Goal: Information Seeking & Learning: Learn about a topic

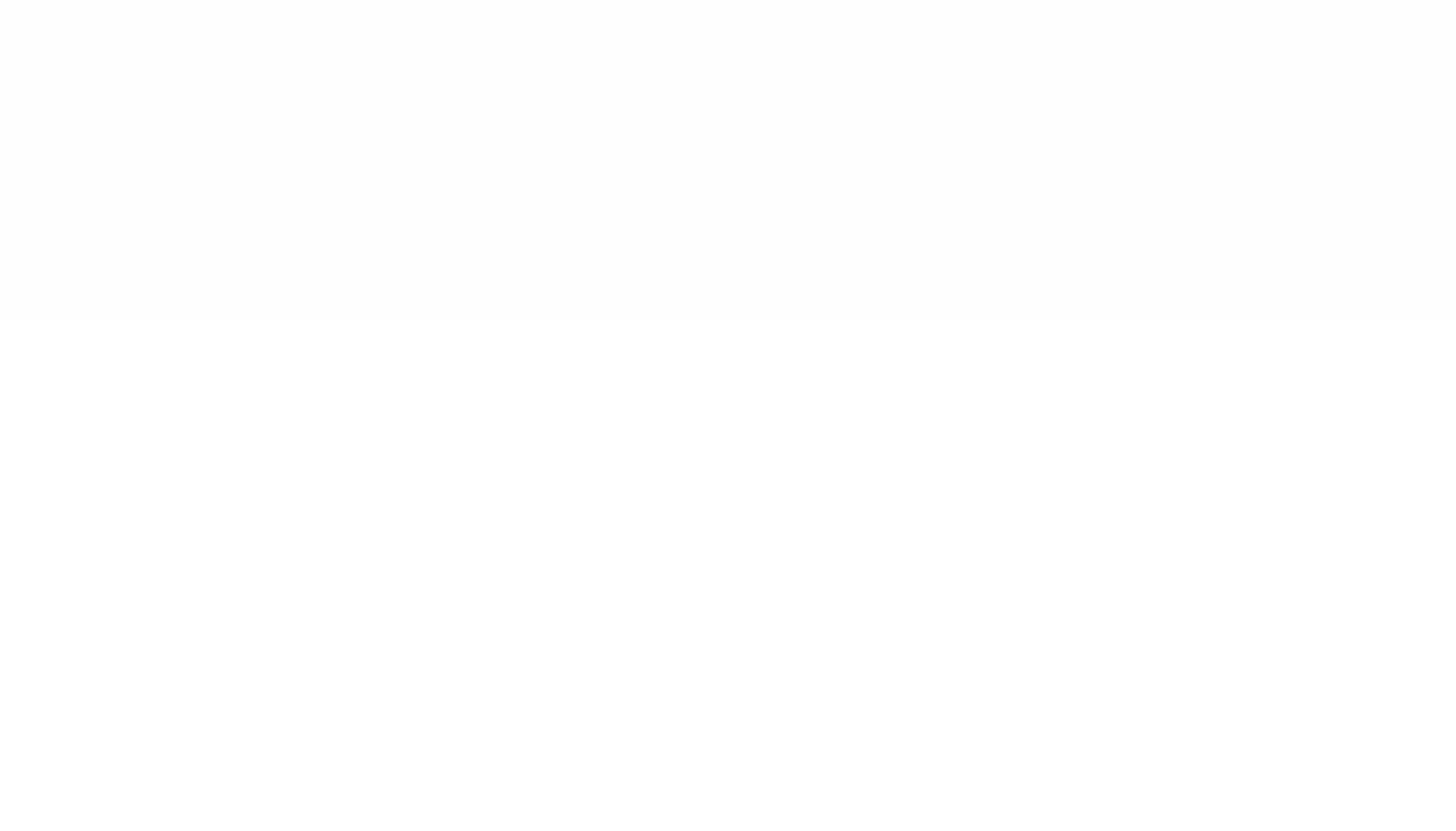
type input "******"
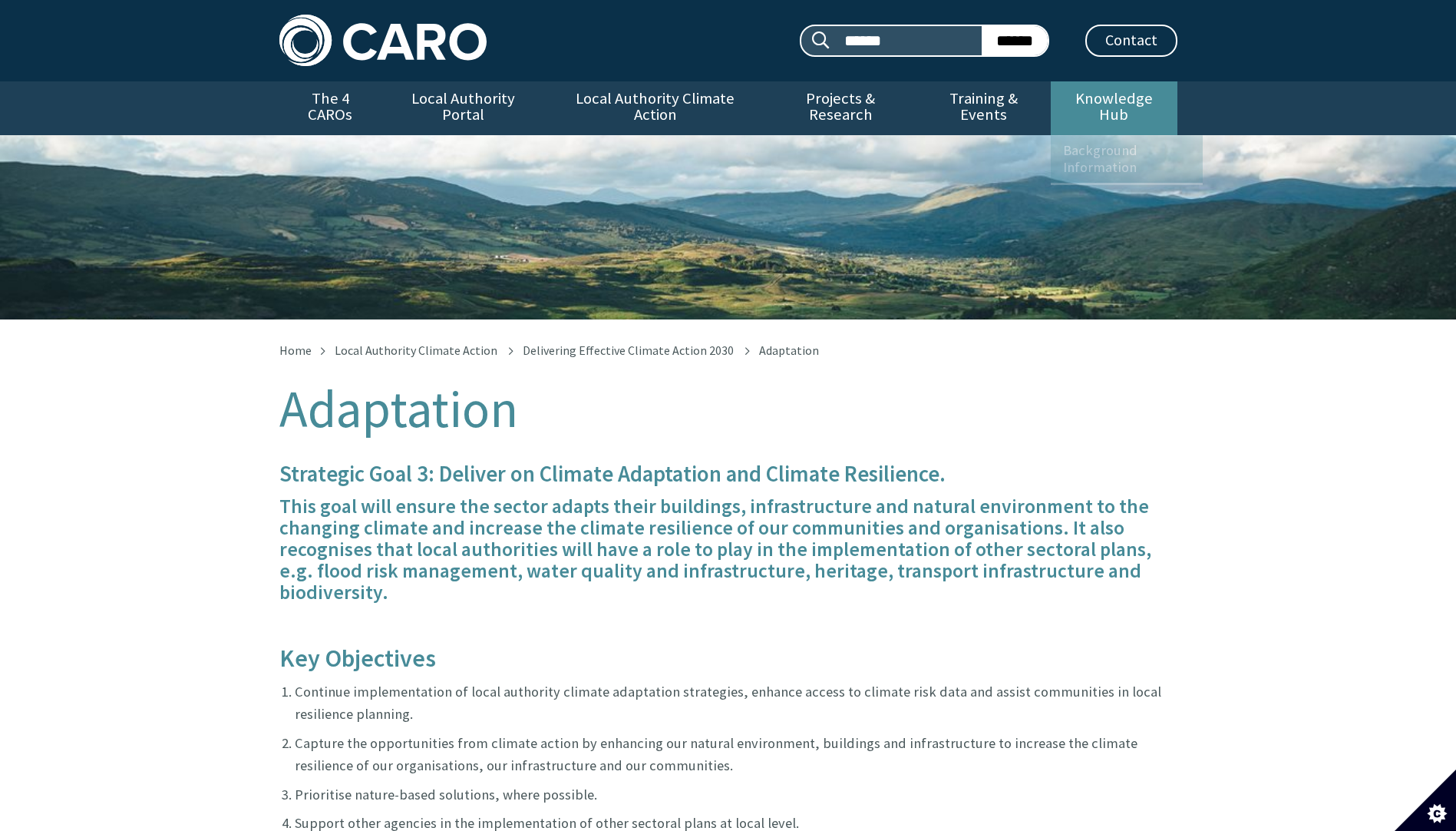
click at [1099, 96] on link "Knowledge Hub" at bounding box center [1113, 108] width 126 height 54
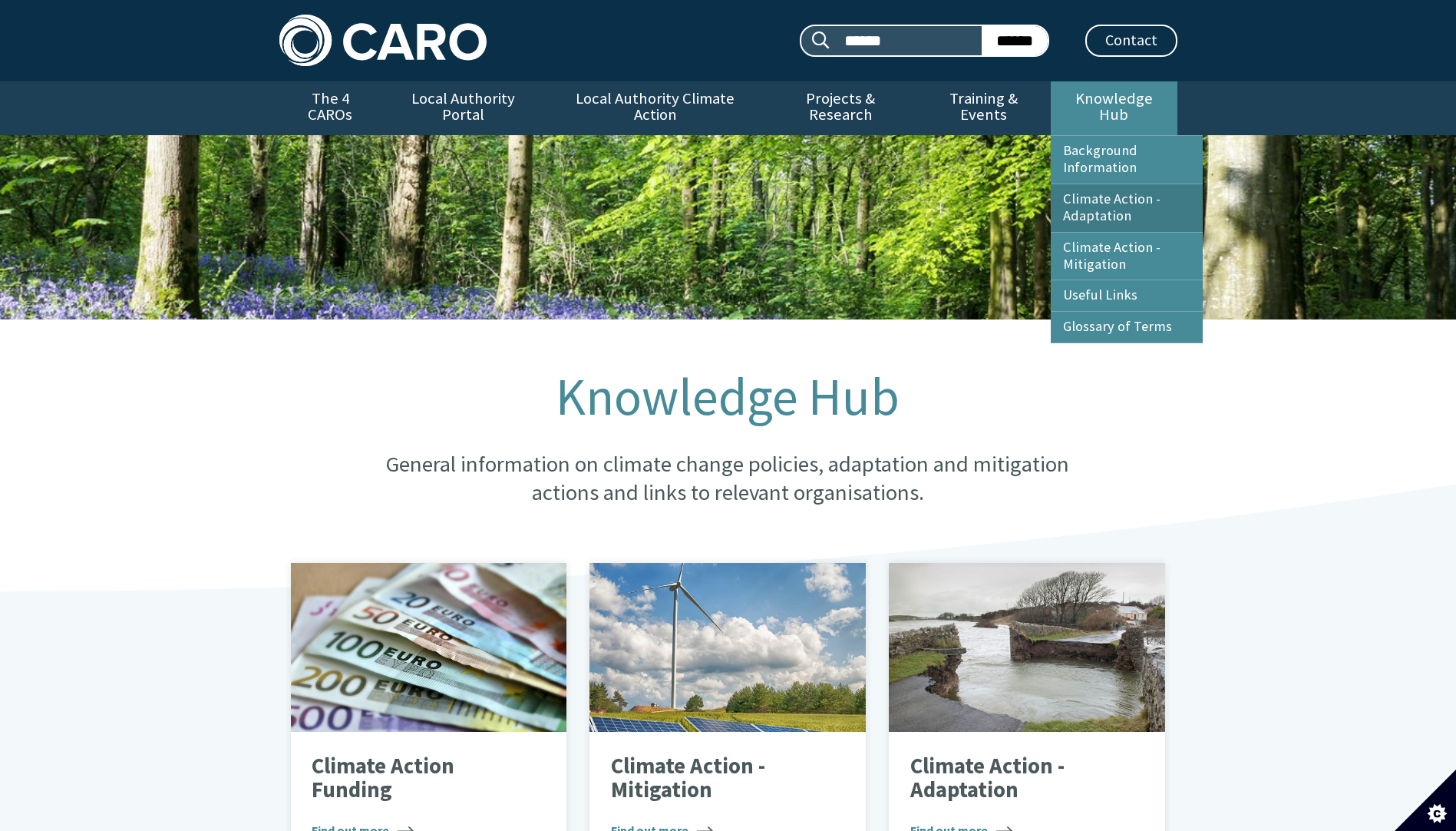
click at [1096, 187] on link "Climate Action - Adaptation" at bounding box center [1127, 208] width 152 height 48
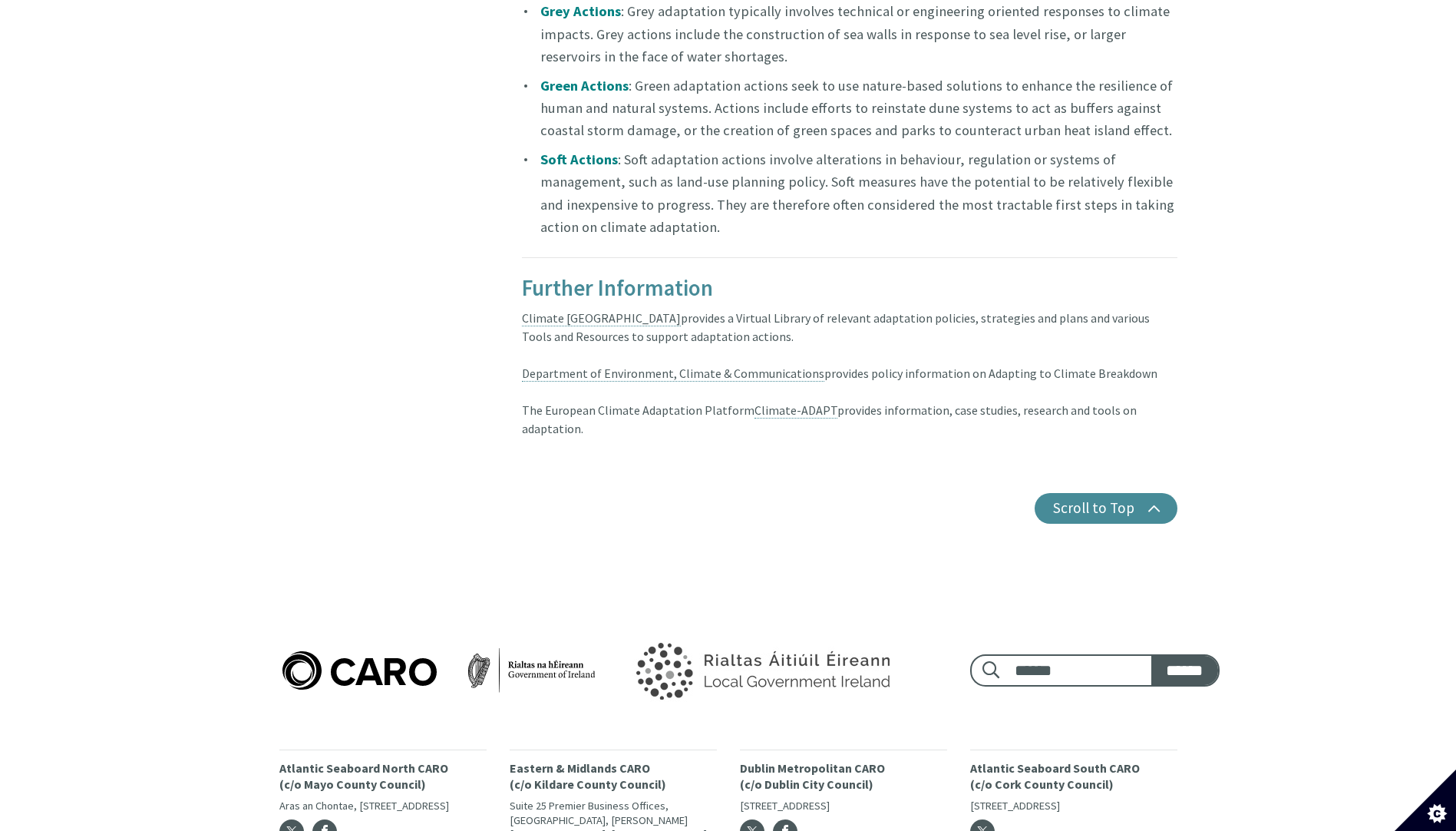
scroll to position [1689, 0]
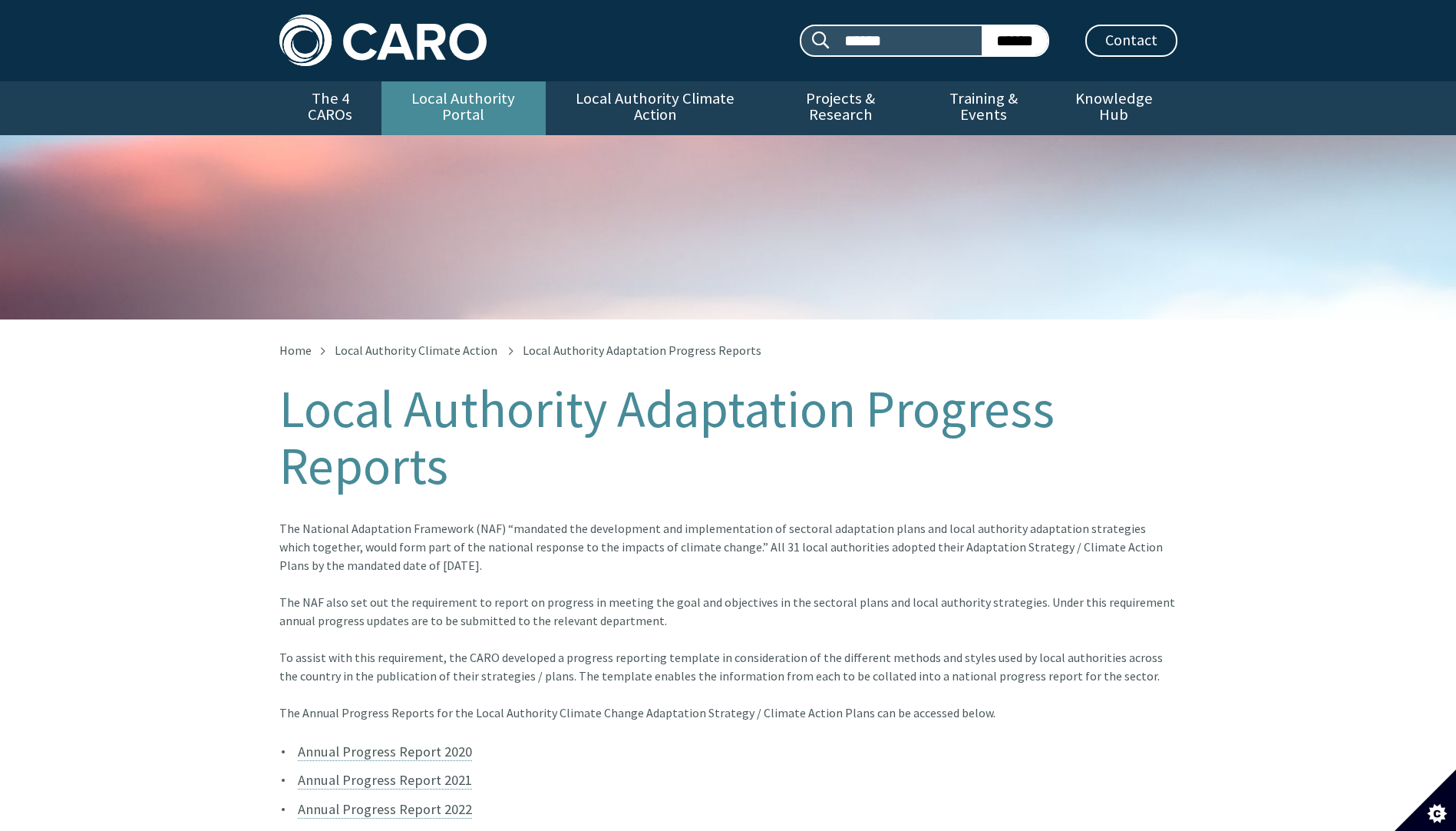
click at [500, 92] on link "Local Authority Portal" at bounding box center [463, 108] width 164 height 54
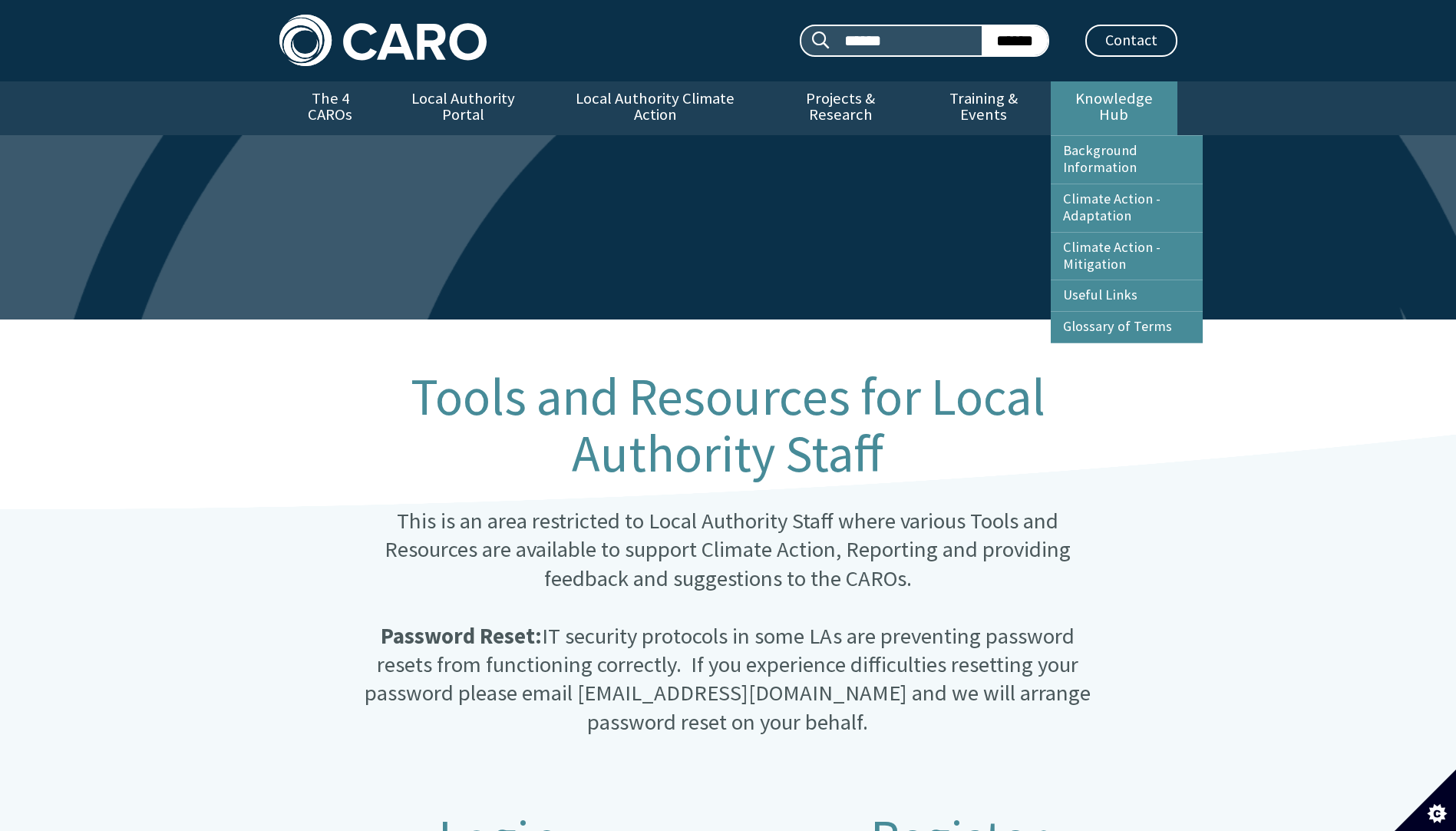
click at [1077, 92] on link "Knowledge Hub" at bounding box center [1113, 108] width 126 height 54
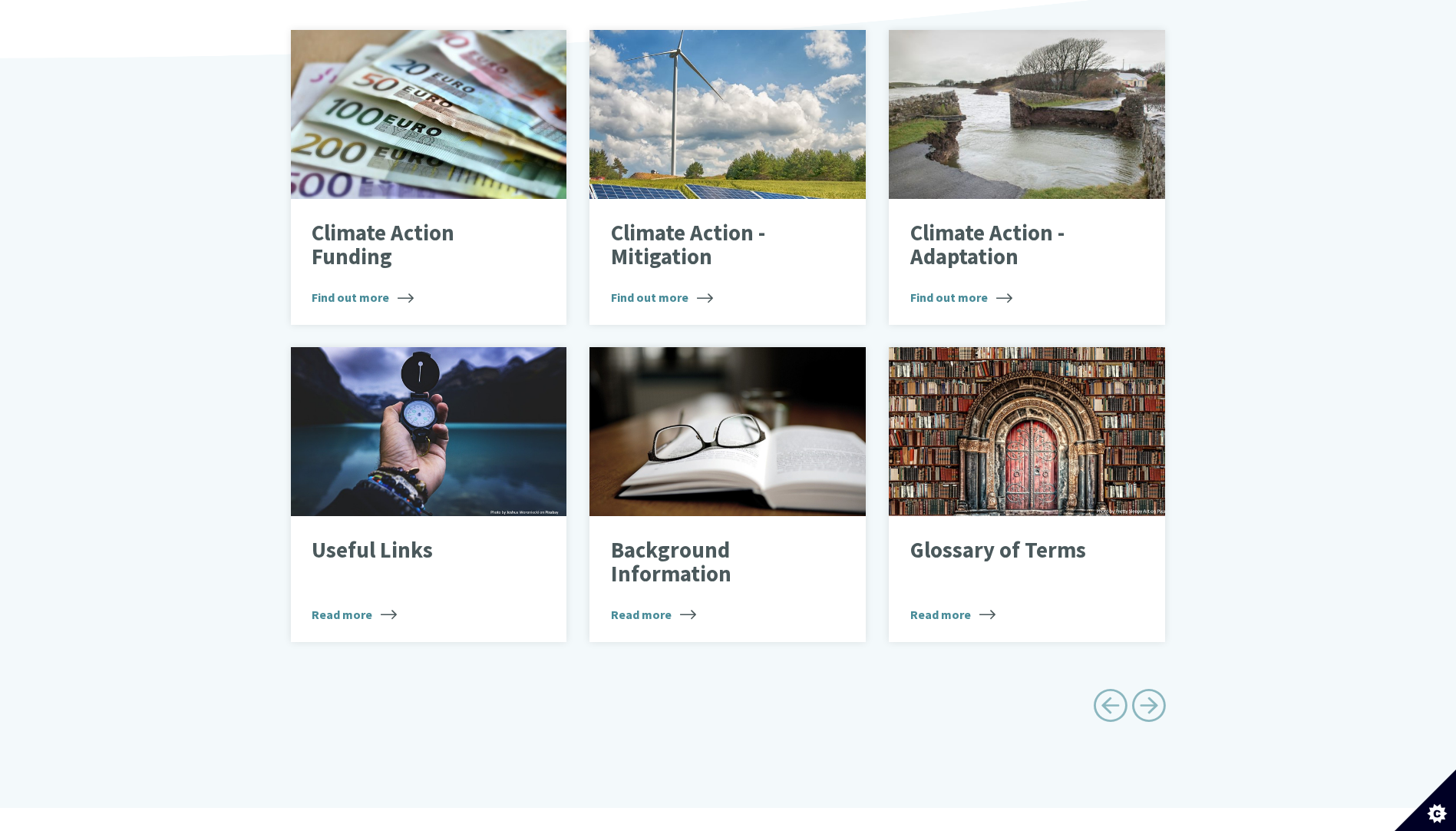
scroll to position [538, 0]
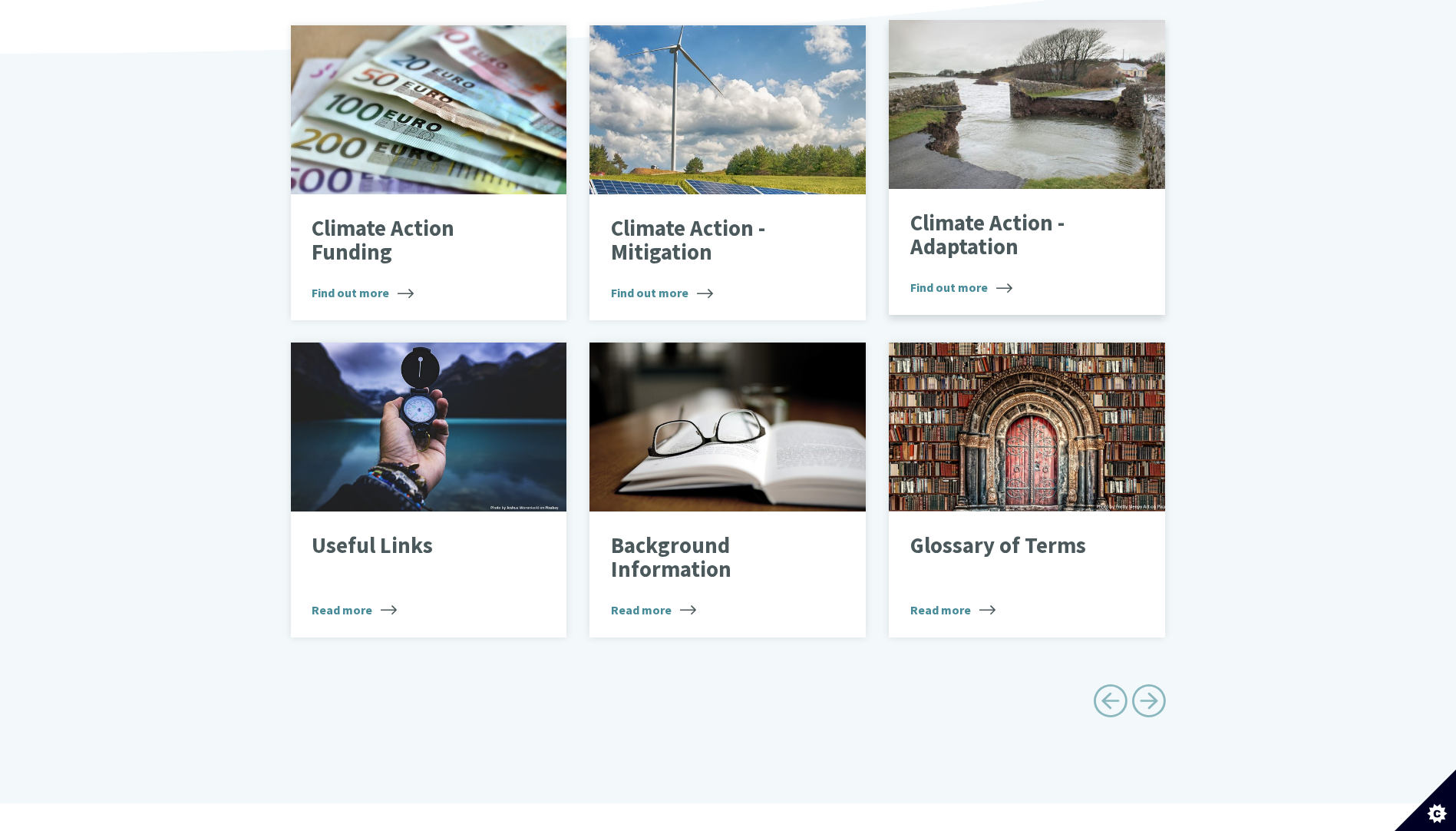
click at [971, 235] on p "Climate Action - Adaptation" at bounding box center [1016, 235] width 211 height 49
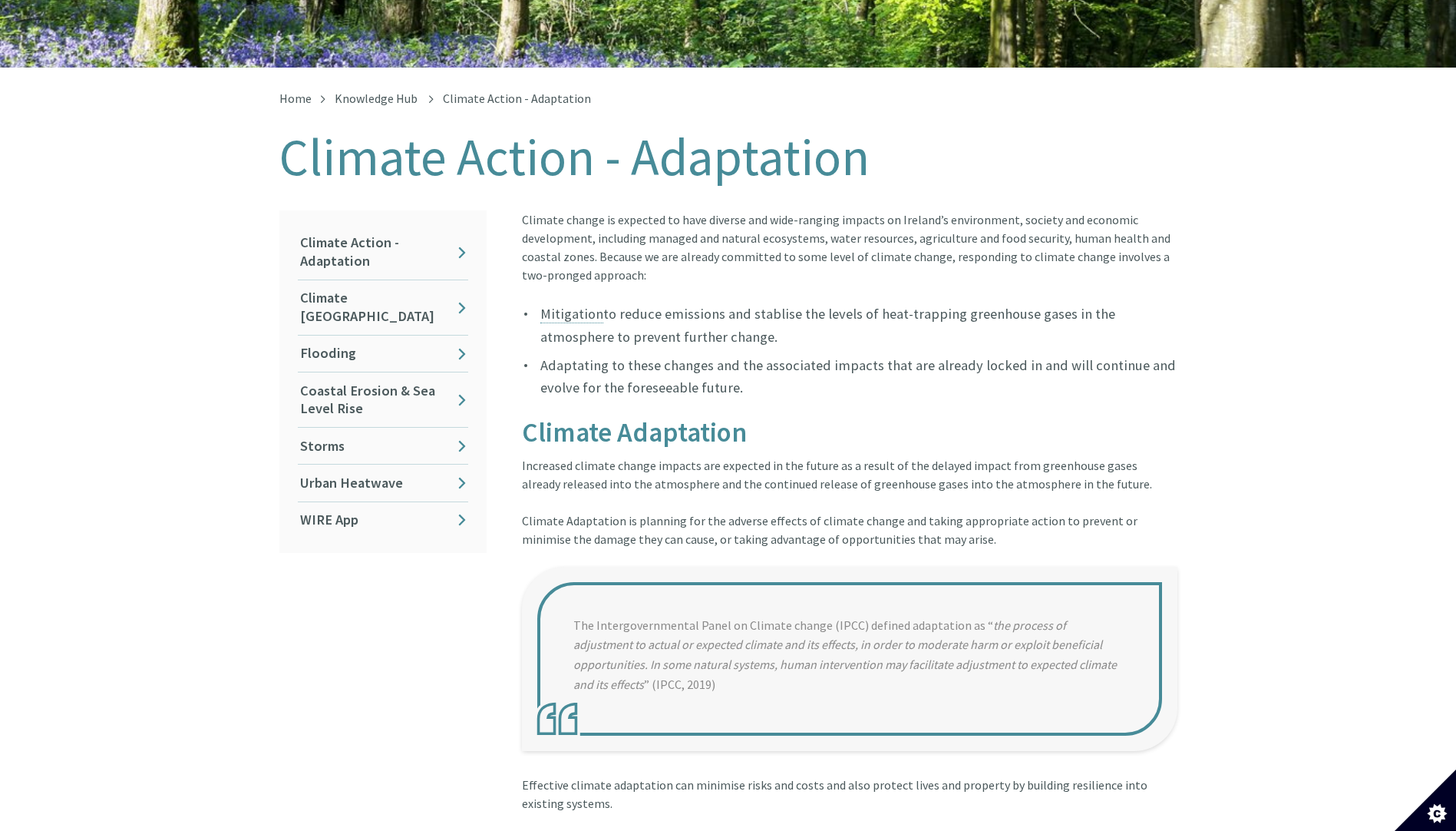
scroll to position [307, 0]
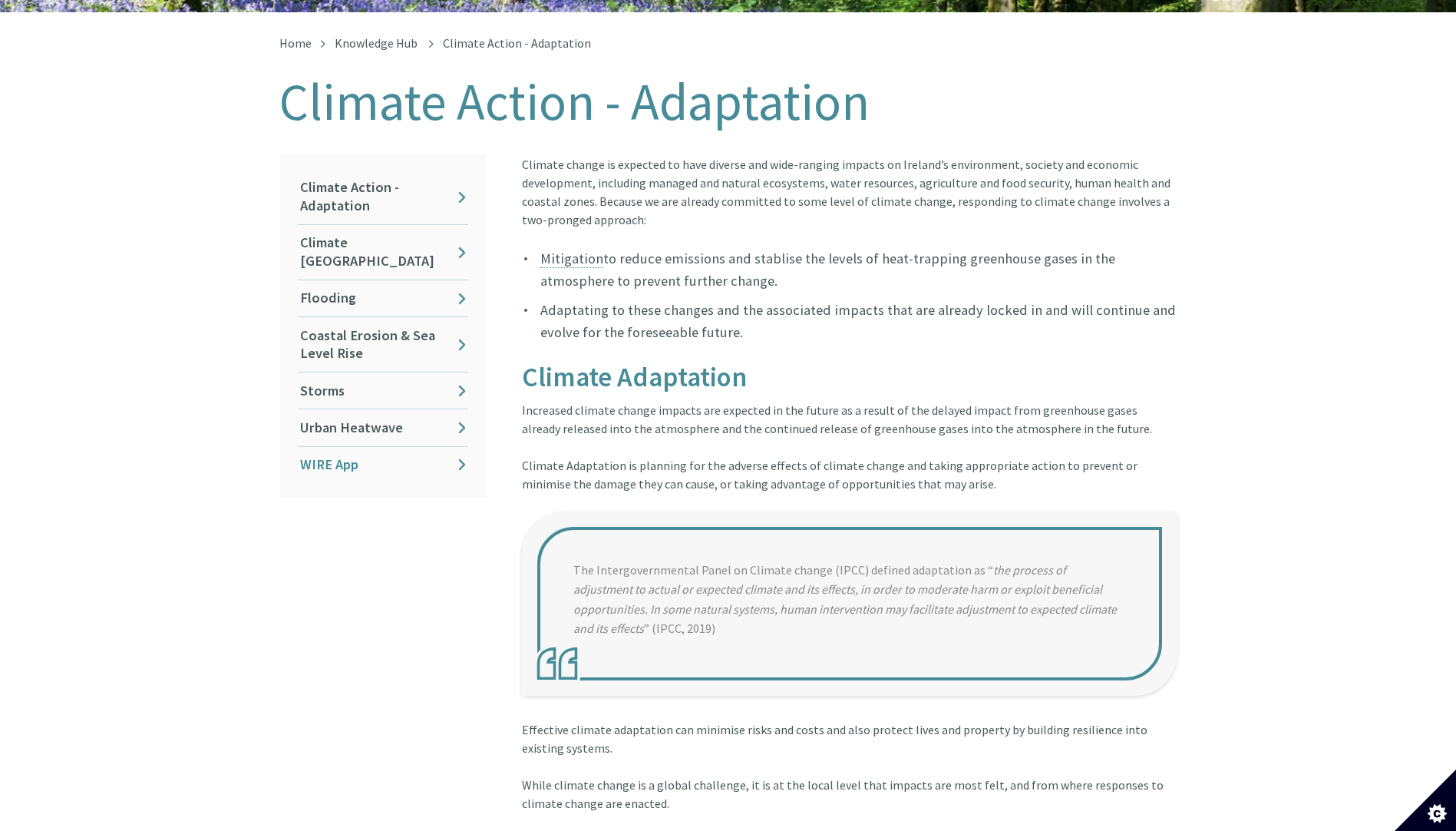
click at [327, 447] on link "WIRE App" at bounding box center [383, 464] width 170 height 36
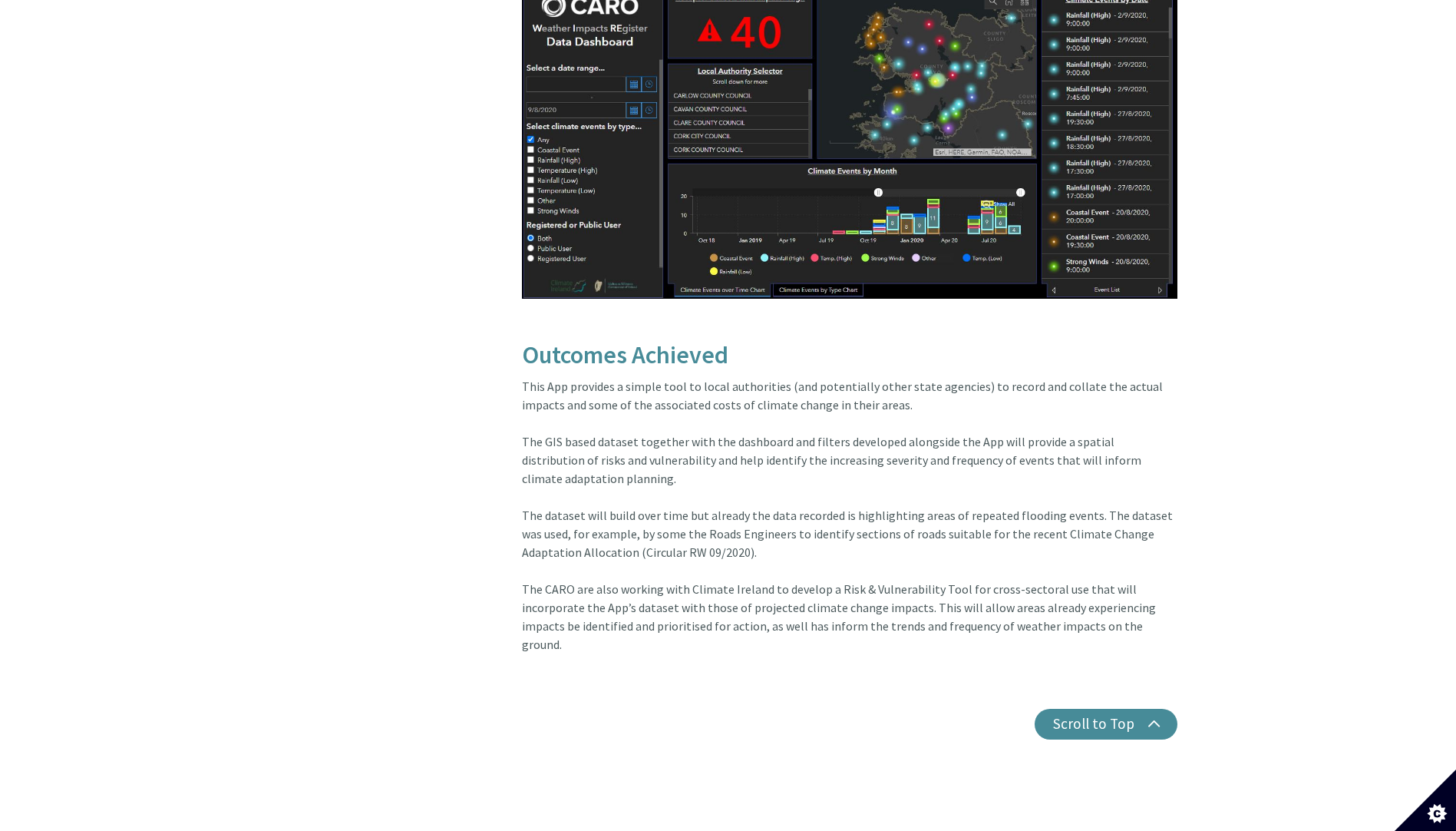
scroll to position [2380, 0]
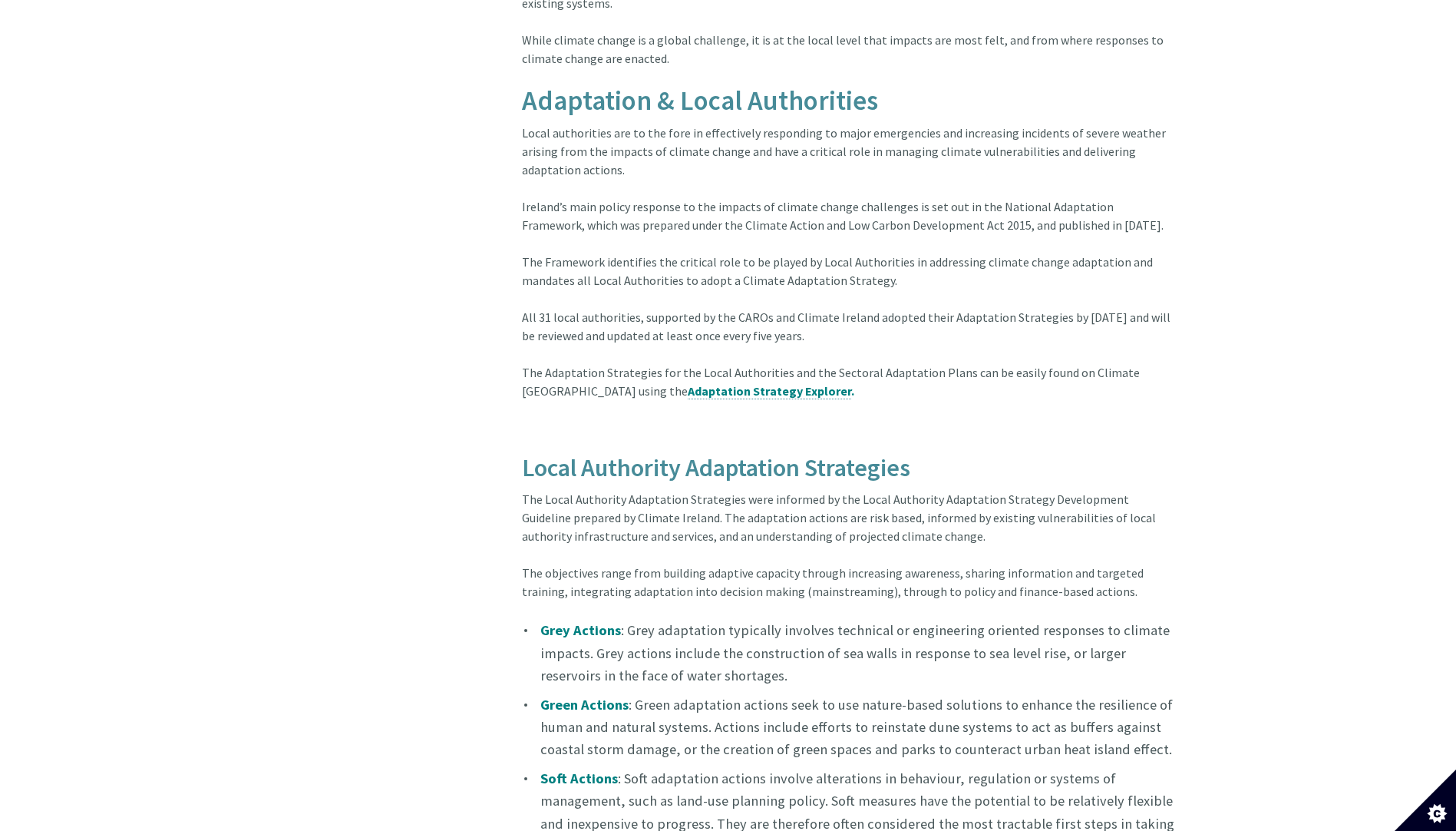
scroll to position [1087, 0]
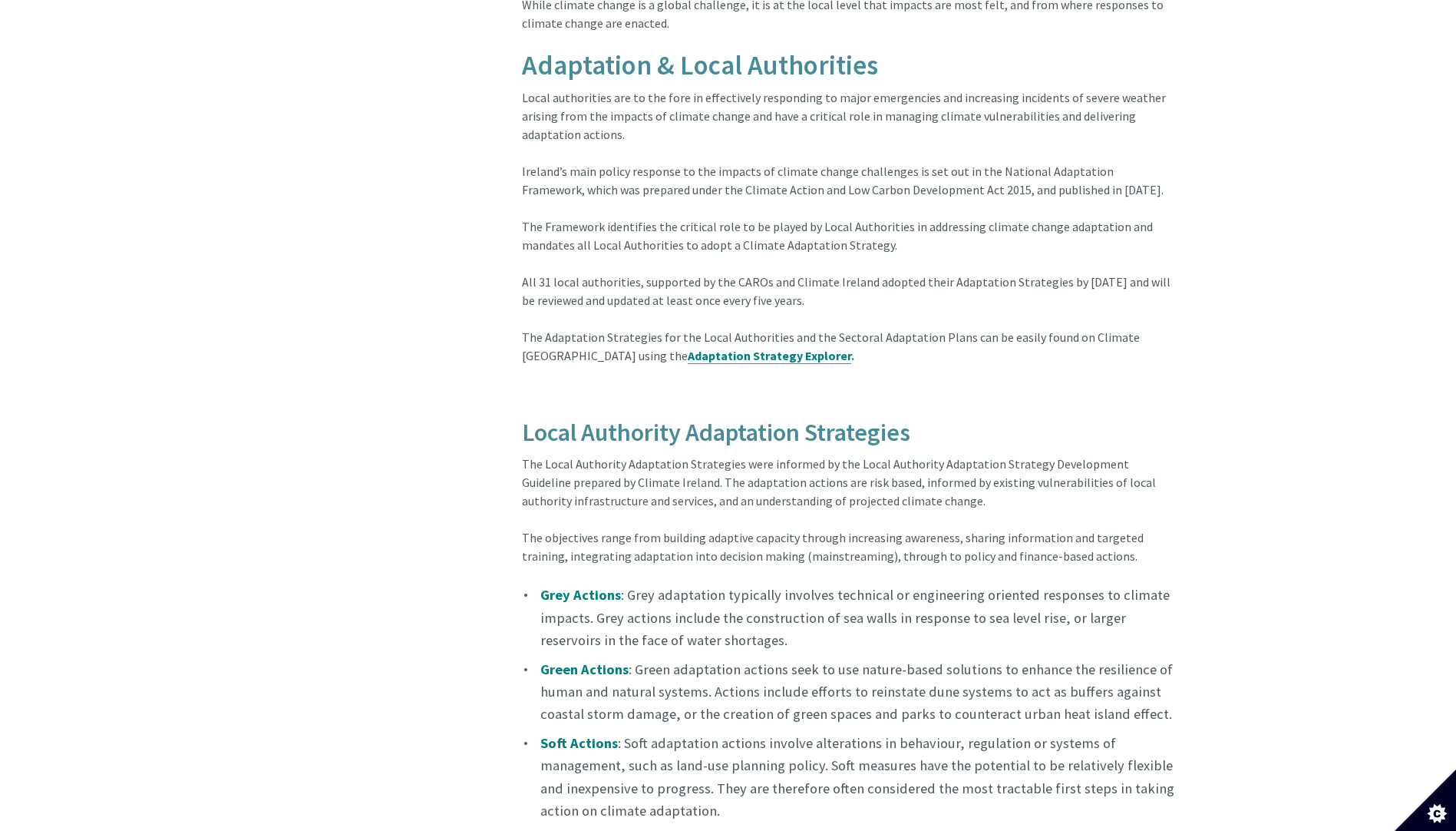
click at [693, 348] on span "Adaptation Strategy Explorer" at bounding box center [769, 355] width 164 height 15
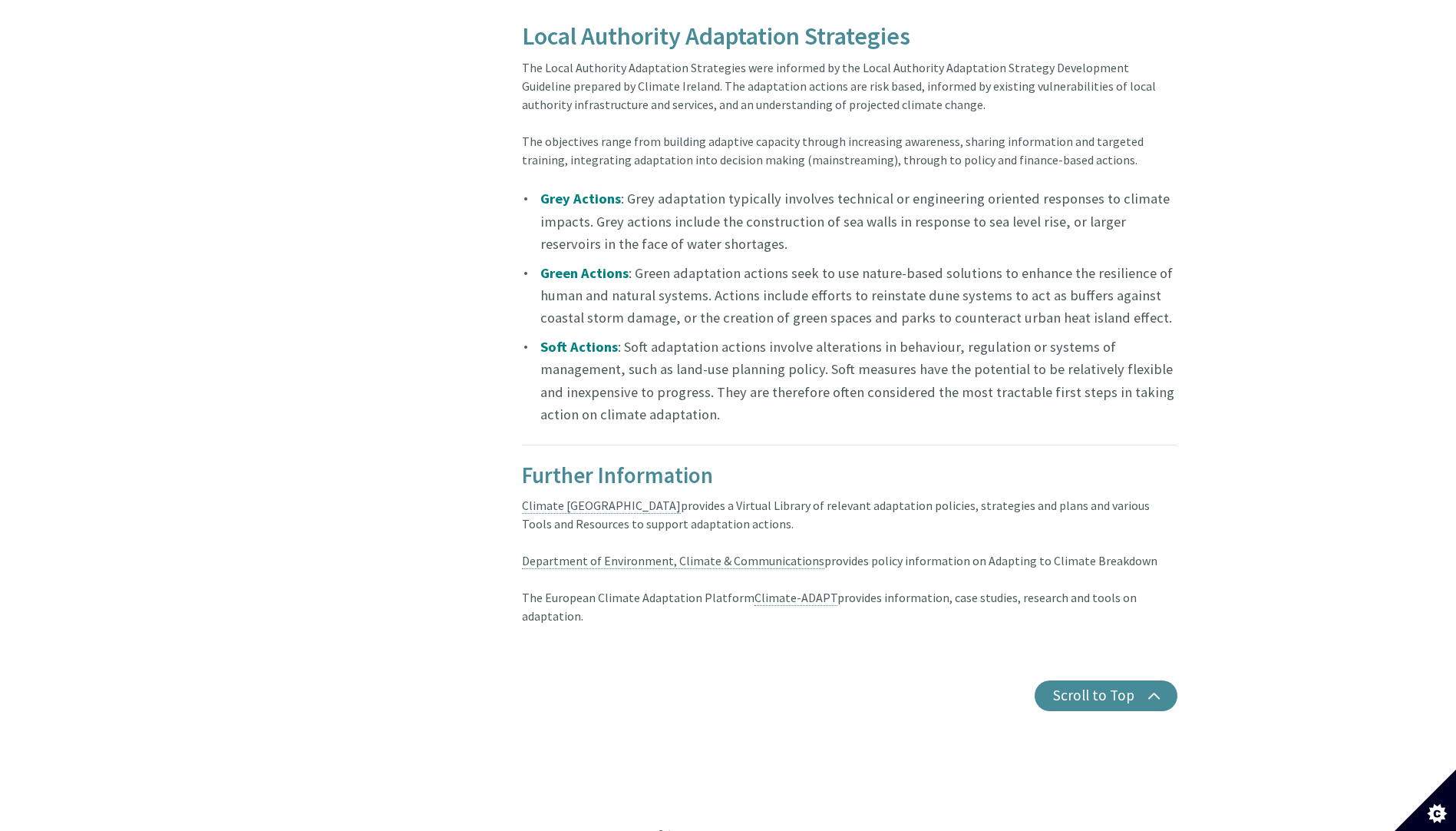
scroll to position [1560, 0]
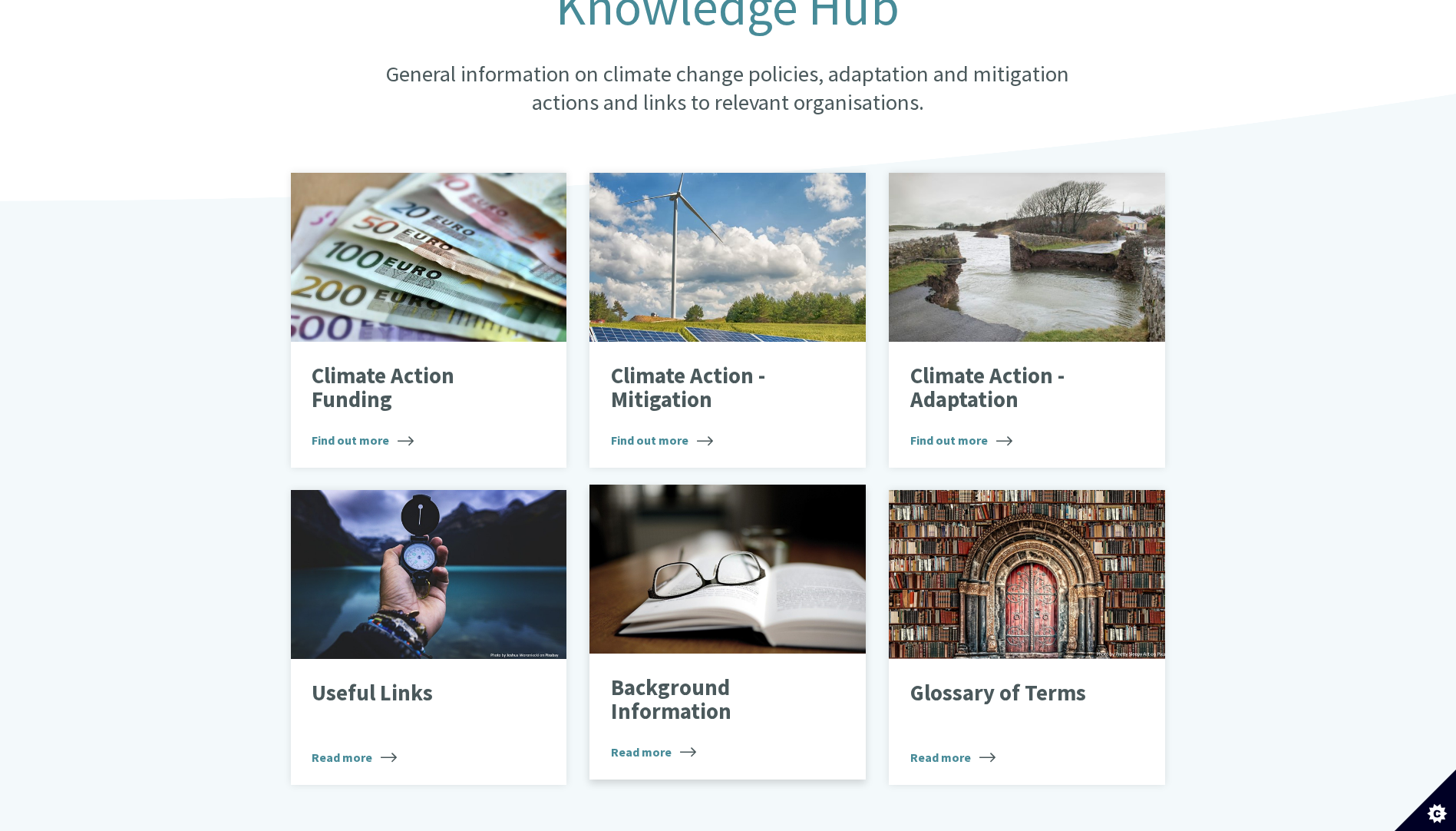
scroll to position [384, 0]
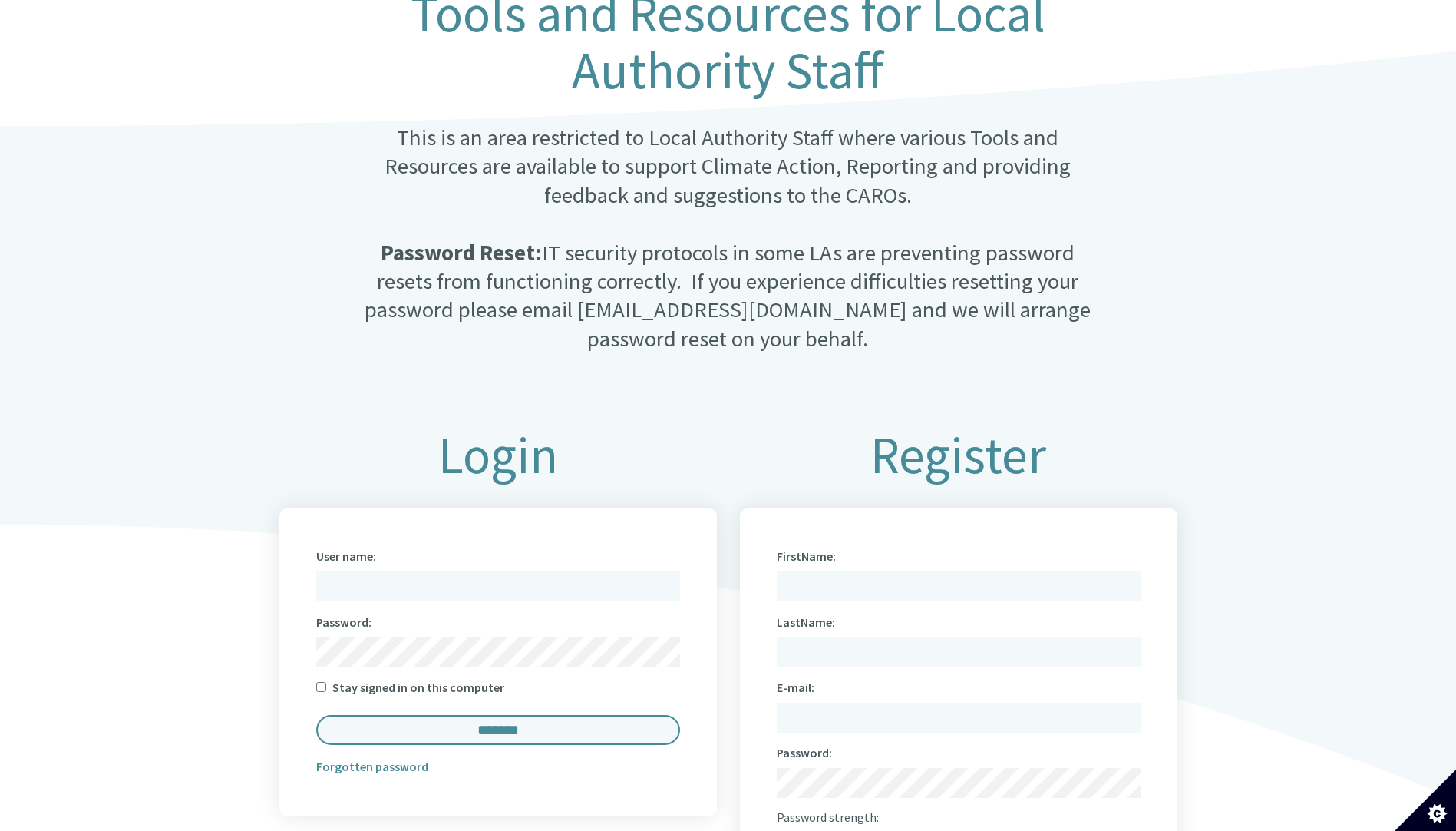
scroll to position [384, 0]
